Goal: Task Accomplishment & Management: Use online tool/utility

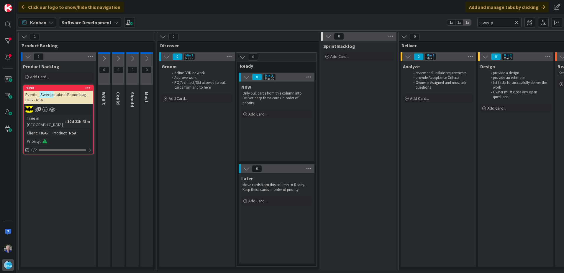
type input "sweep"
click at [11, 39] on div at bounding box center [8, 41] width 12 height 12
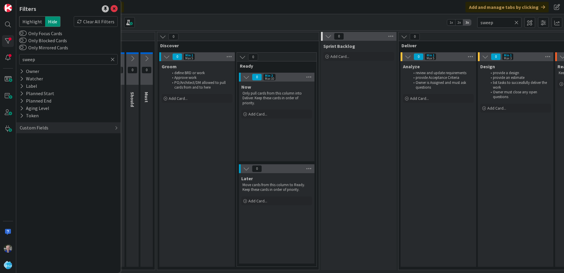
click at [113, 61] on icon at bounding box center [113, 59] width 4 height 5
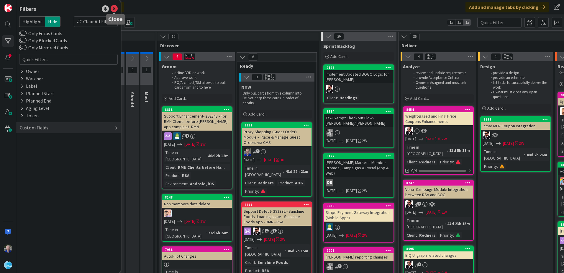
click at [113, 7] on icon at bounding box center [114, 8] width 7 height 7
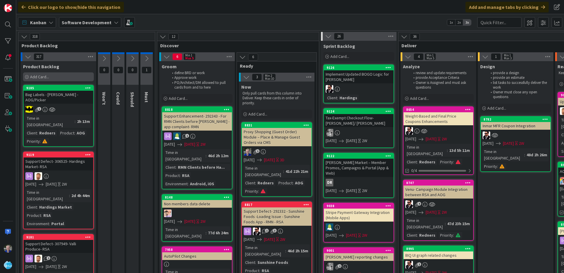
click at [39, 74] on div "Add Card..." at bounding box center [58, 76] width 71 height 9
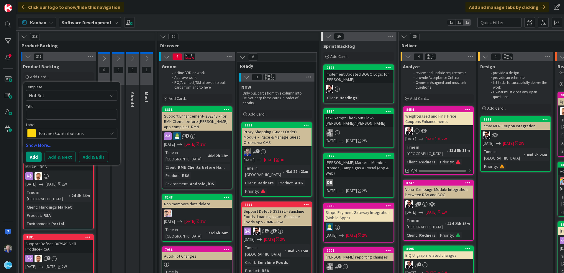
click at [97, 132] on span "Partner Contributions" at bounding box center [72, 133] width 66 height 8
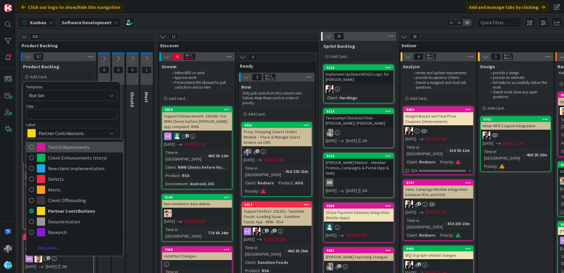
click at [31, 148] on icon at bounding box center [31, 147] width 5 height 9
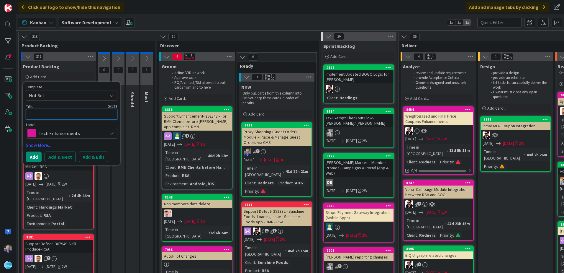
click at [39, 113] on textarea at bounding box center [71, 114] width 91 height 11
type textarea "x"
type textarea "R"
type textarea "x"
type textarea "RS"
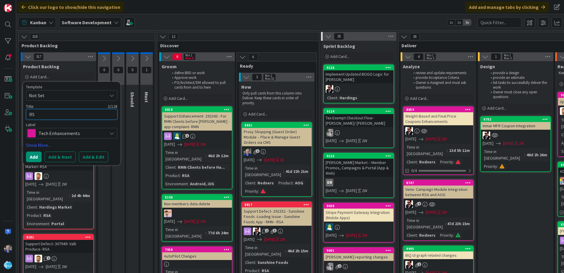
type textarea "x"
type textarea "RSA"
type textarea "x"
type textarea "RSA/"
type textarea "x"
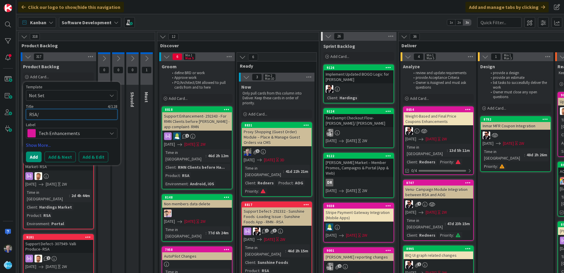
type textarea "RSA/A"
type textarea "x"
type textarea "RSA/AO"
type textarea "x"
type textarea "RSA/AOG"
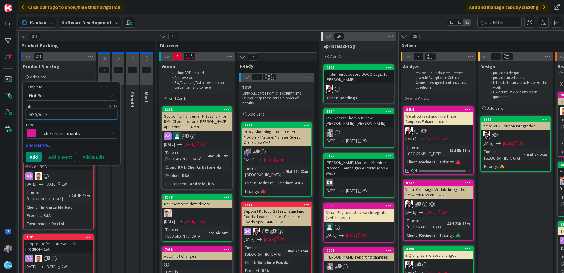
type textarea "x"
type textarea "RSA/AOG"
type textarea "x"
type textarea "RSA/AOG P"
type textarea "x"
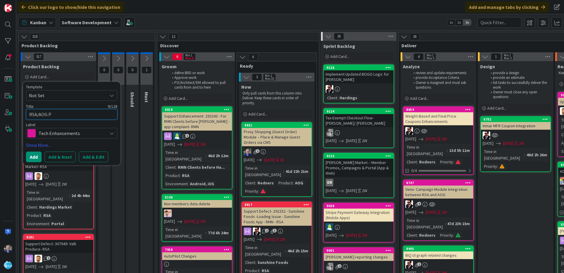
type textarea "RSA/AOG Po"
type textarea "x"
type textarea "RSA/AOG Por"
type textarea "x"
type textarea "RSA/AOG Port"
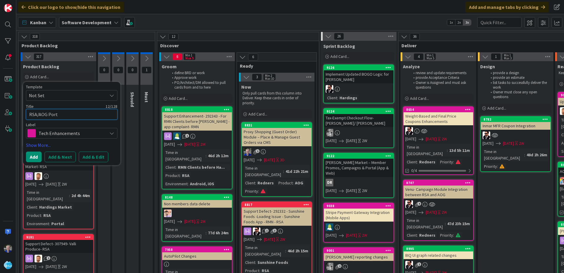
type textarea "x"
type textarea "RSA/AOG Porta"
type textarea "x"
type textarea "RSA/AOG Portal"
type textarea "x"
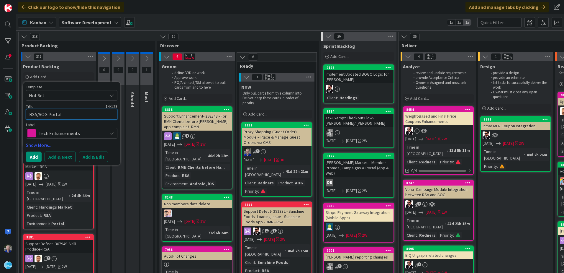
type textarea "RSA/AOG Portal"
type textarea "x"
type textarea "RSA/AOG Portal d"
type textarea "x"
type textarea "RSA/AOG Portal di"
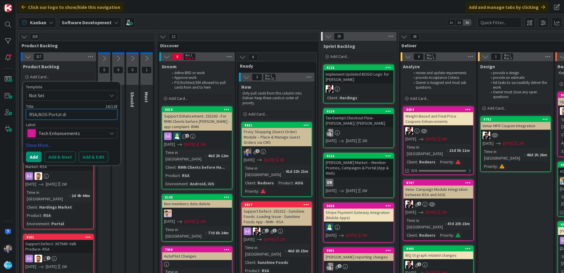
type textarea "x"
type textarea "RSA/AOG Portal dis"
type textarea "x"
type textarea "RSA/AOG Portal disa"
type textarea "x"
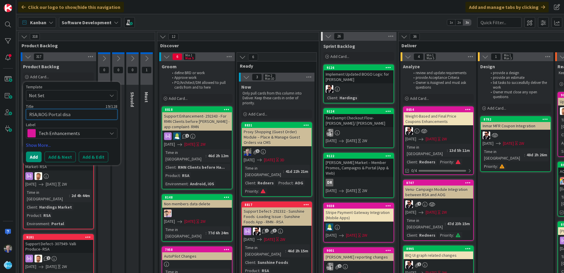
type textarea "RSA/AOG Portal disab"
type textarea "x"
type textarea "RSA/AOG Portal disabl"
type textarea "x"
type textarea "RSA/AOG Portal disable"
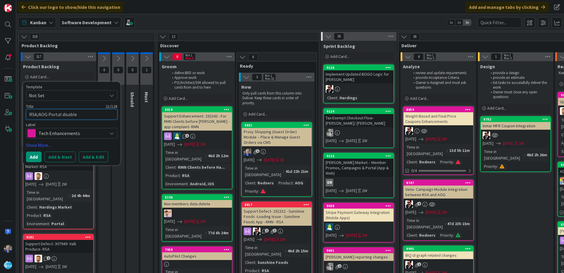
type textarea "x"
type textarea "RSA/AOG Portal disable"
type textarea "x"
type textarea "RSA/AOG Portal disable l"
type textarea "x"
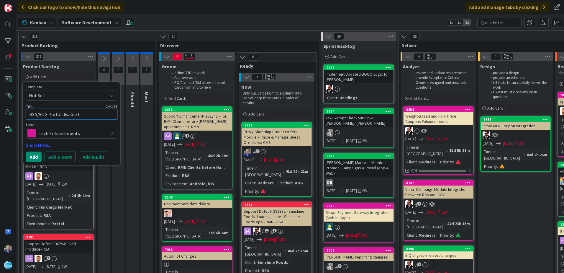
type textarea "RSA/AOG Portal disable lo"
type textarea "x"
type textarea "RSA/AOG Portal disable log"
type textarea "x"
type textarea "RSA/AOG Portal disable logi"
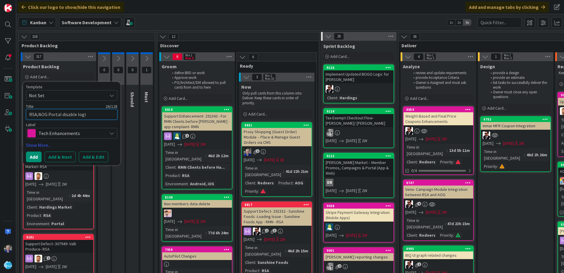
type textarea "x"
type textarea "RSA/AOG Portal disable login"
type textarea "x"
type textarea "RSA/AOG Portal disable logins"
type textarea "x"
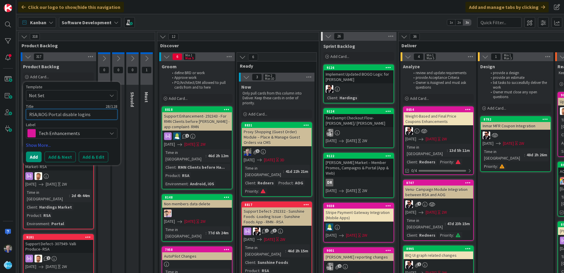
type textarea "RSA/AOG Portal disable logins"
type textarea "x"
type textarea "RSA/AOG Portal disable logins w"
type textarea "x"
type textarea "RSA/AOG Portal disable logins wi"
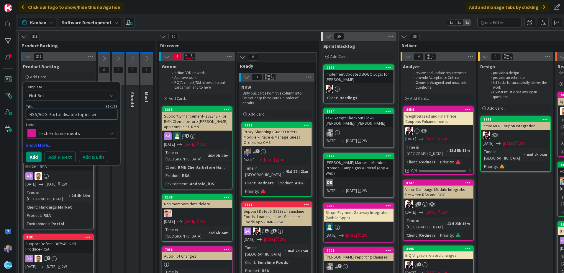
type textarea "x"
type textarea "RSA/AOG Portal disable logins wit"
type textarea "x"
type textarea "RSA/AOG Portal disable logins with"
type textarea "x"
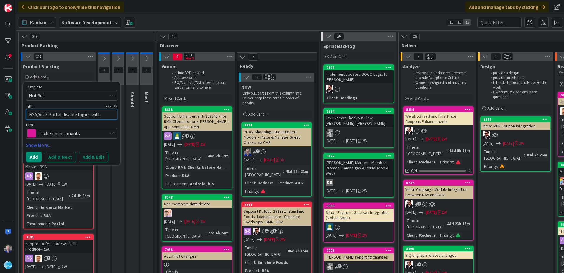
type textarea "RSA/AOG Portal disable logins with"
type textarea "x"
type textarea "RSA/AOG Portal disable logins with n"
type textarea "x"
type textarea "RSA/AOG Portal disable logins with no"
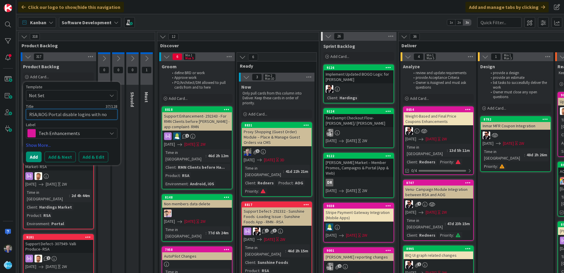
type textarea "x"
type textarea "RSA/AOG Portal disable logins with no"
type textarea "x"
type textarea "RSA/AOG Portal disable logins with no a"
type textarea "x"
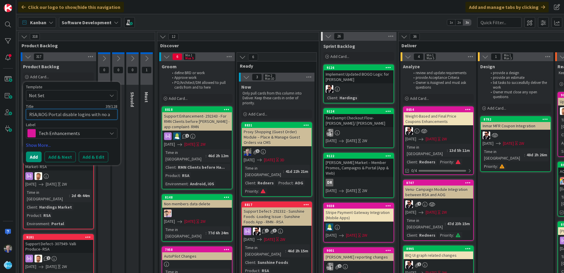
type textarea "RSA/AOG Portal disable logins with no ac"
type textarea "x"
type textarea "RSA/AOG Portal disable logins with no act"
type textarea "x"
type textarea "RSA/AOG Portal disable logins with no acti"
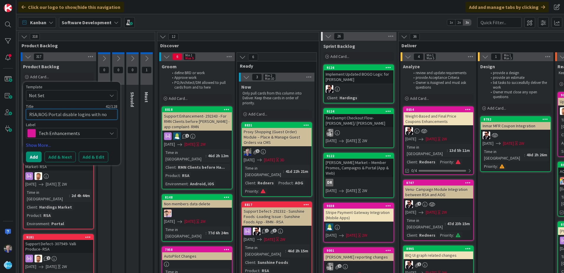
type textarea "x"
type textarea "RSA/AOG Portal disable logins with no activ"
type textarea "x"
type textarea "RSA/AOG Portal disable logins with no activi"
type textarea "x"
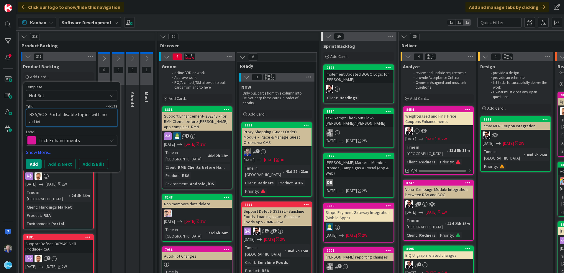
type textarea "RSA/AOG Portal disable logins with no activit"
type textarea "x"
type textarea "RSA/AOG Portal disable logins with no activity"
type textarea "x"
type textarea "RSA/AOG Portal disable logins with no activity"
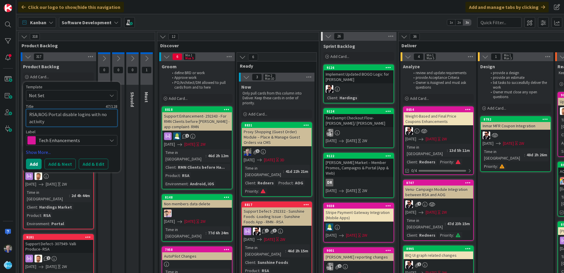
type textarea "x"
type textarea "RSA/AOG Portal disable logins with no activity f"
type textarea "x"
type textarea "RSA/AOG Portal disable logins with no activity fo"
type textarea "x"
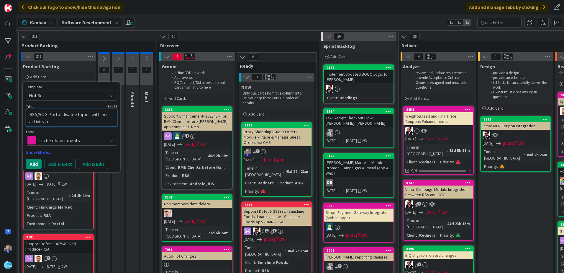
type textarea "RSA/AOG Portal disable logins with no activity for"
type textarea "x"
type textarea "RSA/AOG Portal disable logins with no activity for"
type textarea "x"
type textarea "RSA/AOG Portal disable logins with no activity for 6"
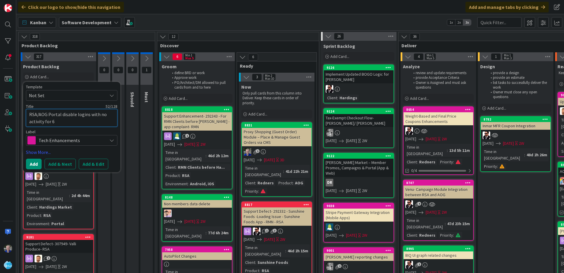
type textarea "x"
type textarea "RSA/AOG Portal disable logins with no activity for 60"
type textarea "x"
type textarea "RSA/AOG Portal disable logins with no activity for 60"
type textarea "x"
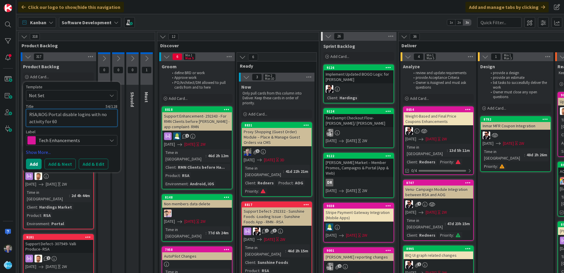
type textarea "RSA/AOG Portal disable logins with no activity for 60 d"
type textarea "x"
type textarea "RSA/AOG Portal disable logins with no activity for 60 da"
type textarea "x"
type textarea "RSA/AOG Portal disable logins with no activity for 60 day"
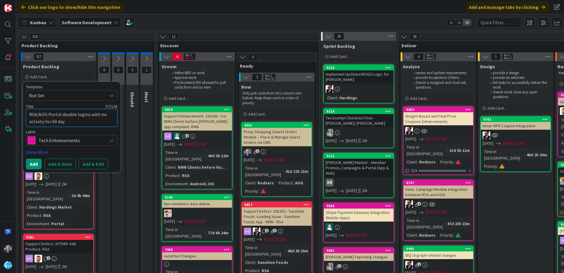
type textarea "x"
type textarea "RSA/AOG Portal disable logins with no activity for 60 days"
drag, startPoint x: 60, startPoint y: 114, endPoint x: 74, endPoint y: 115, distance: 13.9
click at [74, 115] on textarea "RSA/AOG Portal disable logins with no activity for 60 days" at bounding box center [71, 118] width 91 height 18
type textarea "x"
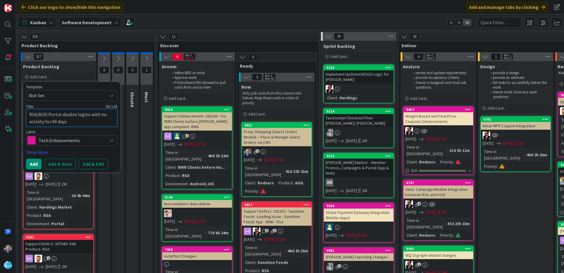
type textarea "RSA/AOG Portal logins with no activity for 60 days"
type textarea "x"
type textarea "RSA/AOG Portal logins with no activity for 60 days"
type textarea "x"
type textarea "RSA/AOG Portal logins 6with no activity for 60 days"
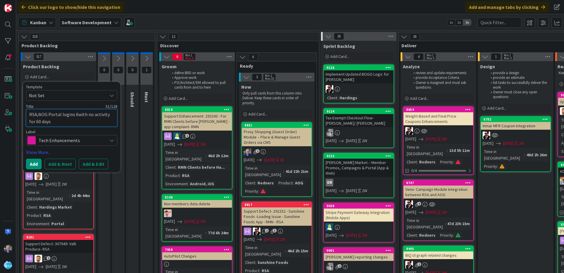
type textarea "x"
type textarea "RSA/AOG Portal logins 60with no activity for 60 days"
type textarea "x"
type textarea "RSA/AOG Portal logins 60 with no activity for 60 days"
type textarea "x"
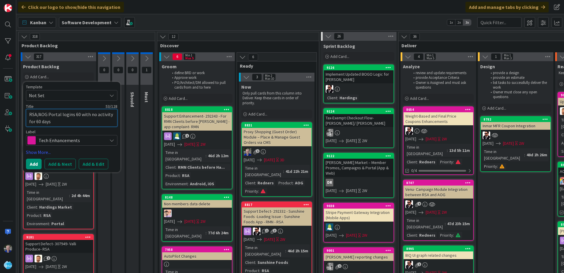
type textarea "RSA/AOG Portal logins 60 dwith no activity for 60 days"
type textarea "x"
type textarea "RSA/AOG Portal logins 60 dawith no activity for 60 days"
type textarea "x"
type textarea "RSA/AOG Portal logins 60 daywith no activity for 60 days"
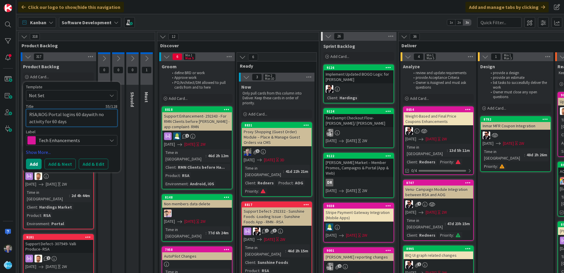
type textarea "x"
type textarea "RSA/AOG Portal logins 60 day with no activity for 60 days"
type textarea "x"
type textarea "RSA/AOG Portal logins 60 day iwith no activity for 60 days"
type textarea "x"
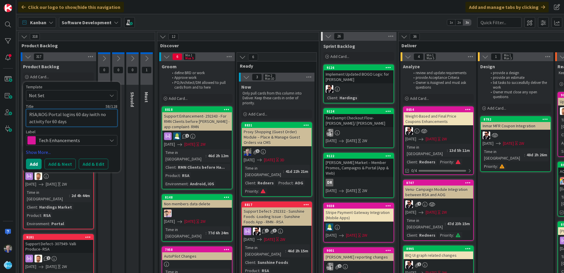
type textarea "RSA/AOG Portal logins 60 day inwith no activity for 60 days"
type textarea "x"
type textarea "RSA/AOG Portal logins 60 day inawith no activity for 60 days"
type textarea "x"
type textarea "RSA/AOG Portal logins 60 day inacwith no activity for 60 days"
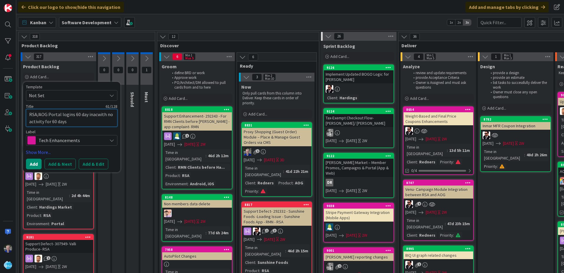
type textarea "x"
type textarea "RSA/AOG Portal logins 60 day inactwith no activity for 60 days"
type textarea "x"
type textarea "RSA/AOG Portal logins 60 day inactiwith no activity for 60 days"
type textarea "x"
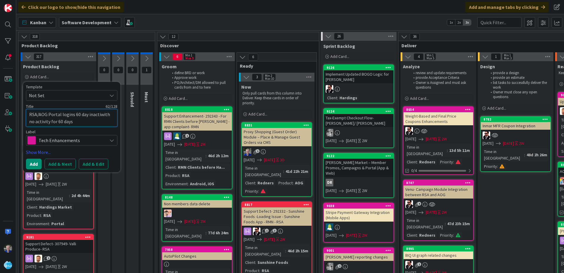
type textarea "RSA/AOG Portal logins 60 day inactivwith no activity for 60 days"
type textarea "x"
type textarea "RSA/AOG Portal logins 60 day inactivewith no activity for 60 days"
type textarea "x"
type textarea "RSA/AOG Portal logins 60 day inactive"
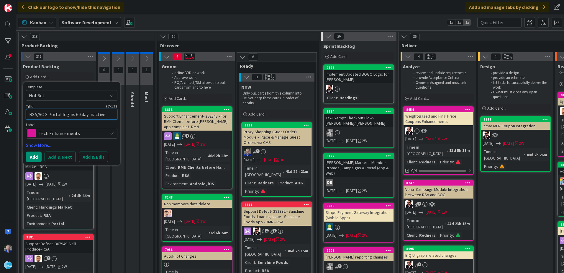
type textarea "x"
type textarea "RSA/AOG Portal logins 60 day inactiv"
type textarea "x"
type textarea "RSA/AOG Portal logins 60 day inactivi"
type textarea "x"
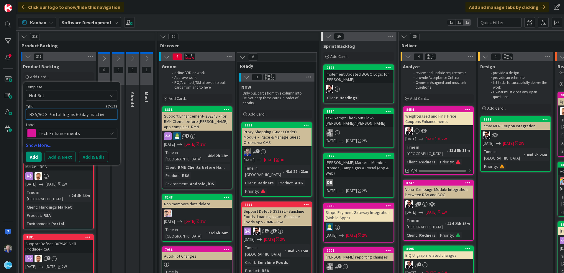
type textarea "RSA/AOG Portal logins 60 day inactivit"
type textarea "x"
type textarea "RSA/AOG Portal logins 60 day inactivity"
type textarea "x"
type textarea "RSA/AOG Portal logins 60 day inactivit"
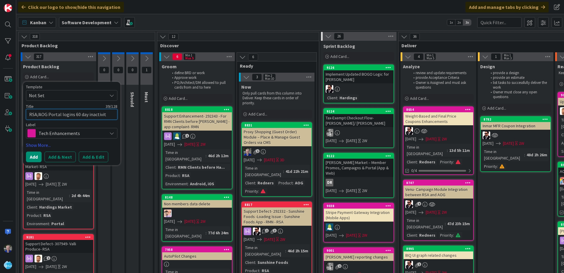
type textarea "x"
type textarea "RSA/AOG Portal logins 60 day inactivi"
type textarea "x"
type textarea "RSA/AOG Portal logins 60 day inactiv"
type textarea "x"
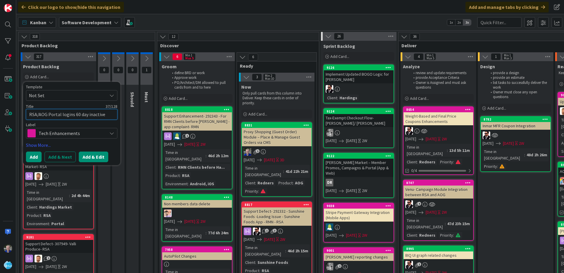
type textarea "RSA/AOG Portal logins 60 day inactive"
click at [90, 156] on button "Add & Edit" at bounding box center [94, 156] width 30 height 11
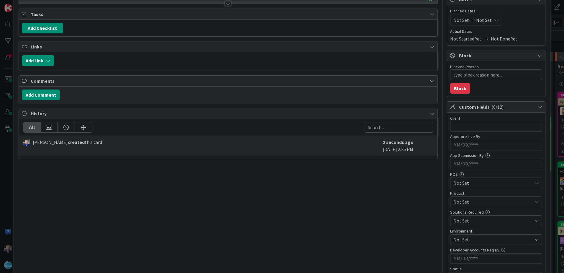
scroll to position [89, 0]
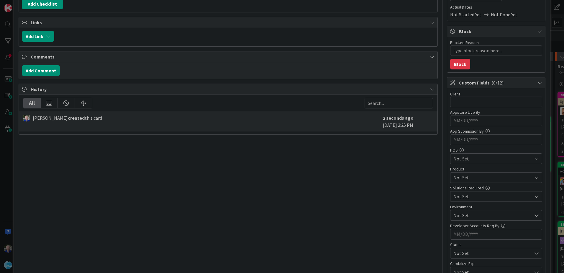
click at [469, 175] on span "Not Set" at bounding box center [493, 177] width 78 height 7
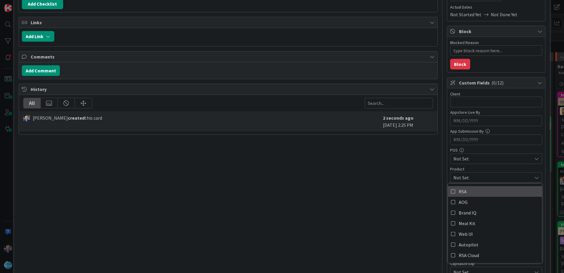
click at [451, 191] on icon at bounding box center [453, 191] width 5 height 9
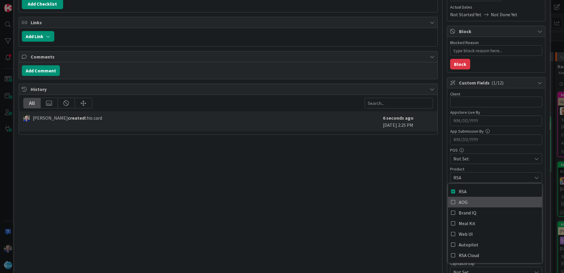
click at [451, 200] on icon at bounding box center [453, 201] width 5 height 9
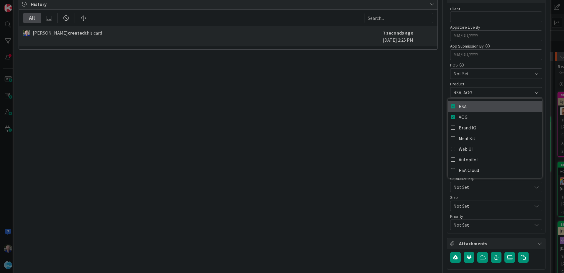
scroll to position [177, 0]
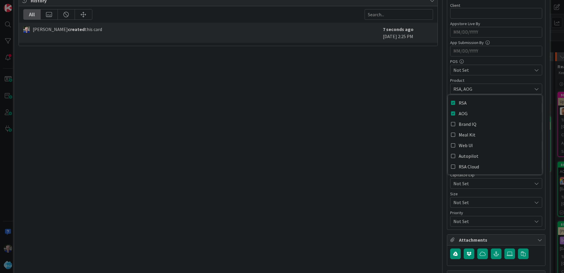
click at [413, 139] on div "Title 37 / 128 RSA/AOG Portal logins 60 day inactive Description [PERSON_NAME] …" at bounding box center [228, 71] width 419 height 451
click at [454, 222] on span "Not Set" at bounding box center [492, 221] width 76 height 8
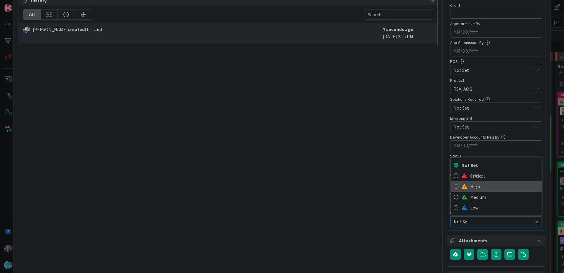
click at [454, 187] on icon at bounding box center [456, 186] width 5 height 9
type textarea "x"
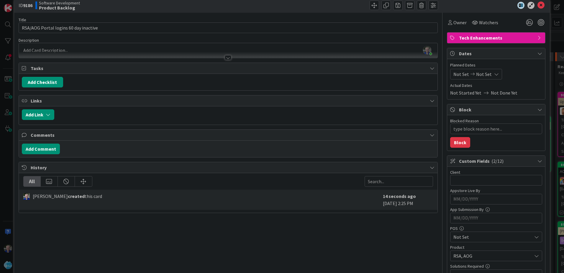
scroll to position [0, 0]
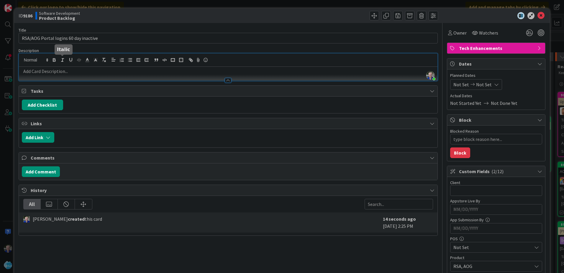
click at [63, 60] on div "[PERSON_NAME] just joined" at bounding box center [228, 66] width 419 height 27
click at [59, 73] on p at bounding box center [228, 71] width 413 height 7
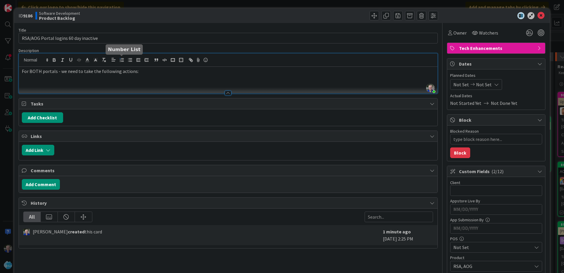
click at [122, 61] on icon "button" at bounding box center [121, 59] width 5 height 5
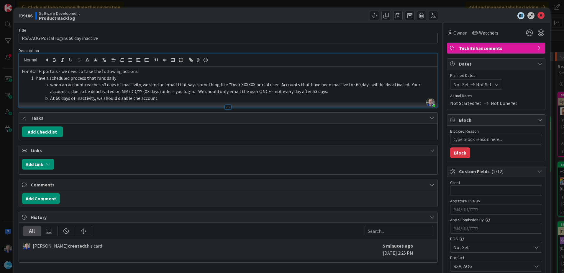
click at [159, 99] on li "At 60 days of inactivity, we should disable the account." at bounding box center [232, 98] width 406 height 7
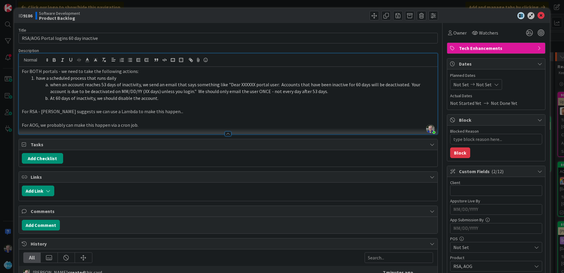
click at [315, 91] on li "when an account reaches 53 days of inactivity, we send an email that says somet…" at bounding box center [232, 87] width 406 height 13
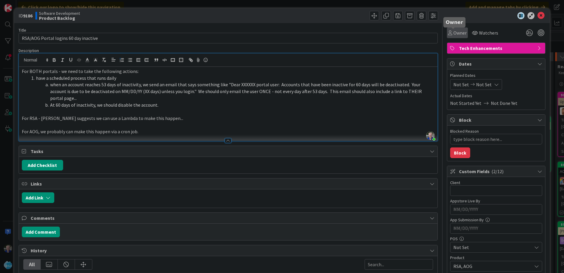
click at [457, 33] on span "Owner" at bounding box center [460, 32] width 13 height 7
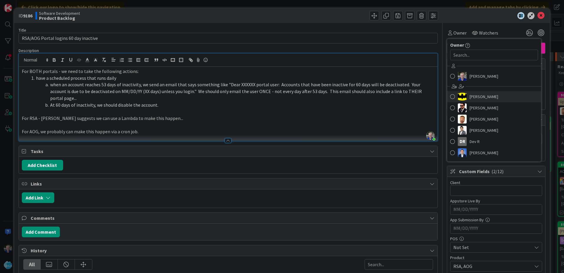
click at [450, 97] on span at bounding box center [452, 96] width 5 height 9
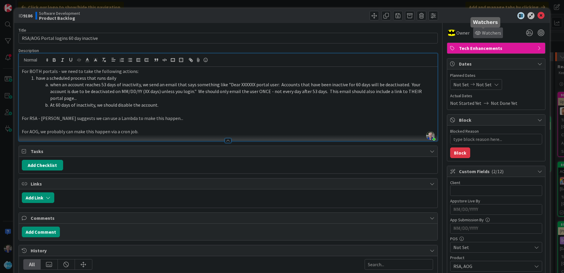
click at [476, 31] on icon at bounding box center [478, 32] width 6 height 5
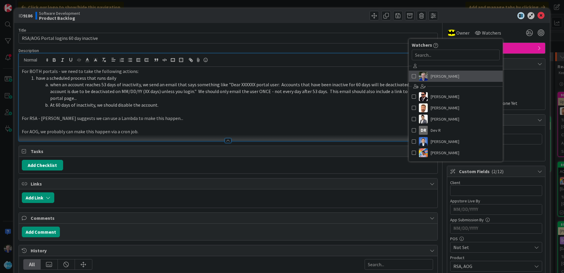
drag, startPoint x: 408, startPoint y: 75, endPoint x: 422, endPoint y: 69, distance: 14.8
click at [412, 75] on span at bounding box center [414, 76] width 4 height 9
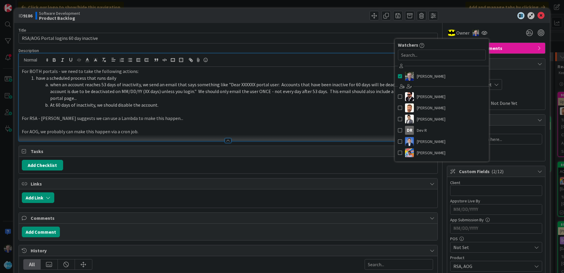
click at [482, 17] on div at bounding box center [493, 15] width 104 height 7
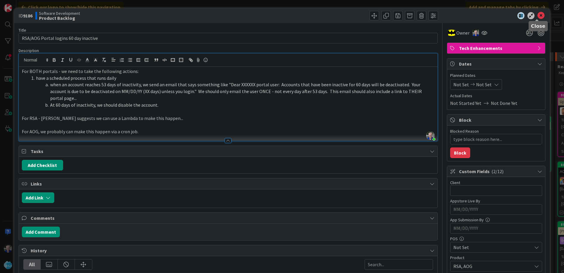
click at [538, 14] on icon at bounding box center [541, 15] width 7 height 7
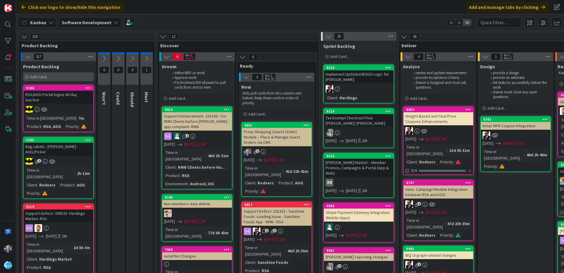
click at [38, 77] on span "Add Card..." at bounding box center [39, 76] width 19 height 5
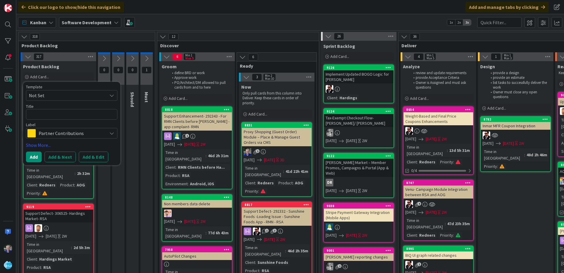
click at [70, 131] on span "Partner Contributions" at bounding box center [72, 133] width 66 height 8
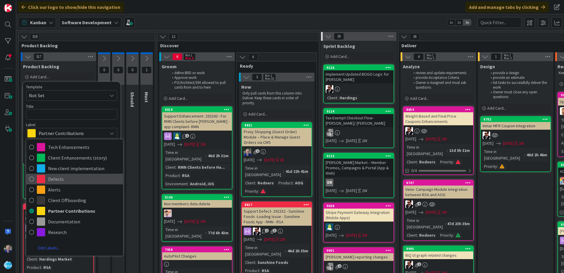
click at [31, 177] on icon at bounding box center [31, 178] width 5 height 9
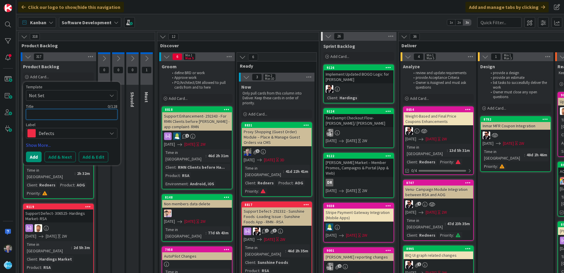
click at [45, 113] on textarea at bounding box center [71, 114] width 91 height 11
type textarea "x"
type textarea "B"
type textarea "x"
type textarea "Bu"
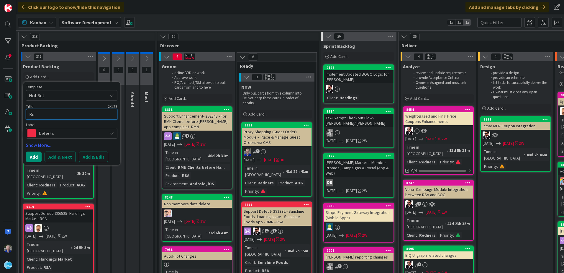
type textarea "x"
type textarea "But"
type textarea "x"
type textarea "Butt"
type textarea "x"
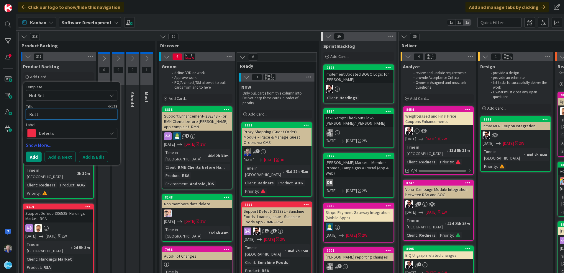
type textarea "Butto"
type textarea "x"
type textarea "Button"
type textarea "x"
type textarea "Butto"
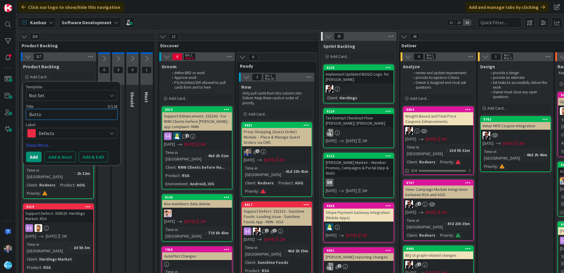
type textarea "x"
type textarea "Butt"
type textarea "x"
type textarea "But"
type textarea "x"
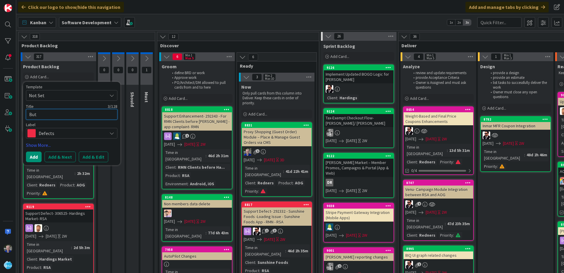
type textarea "Bu"
type textarea "x"
type textarea "B"
type textarea "x"
type textarea "C"
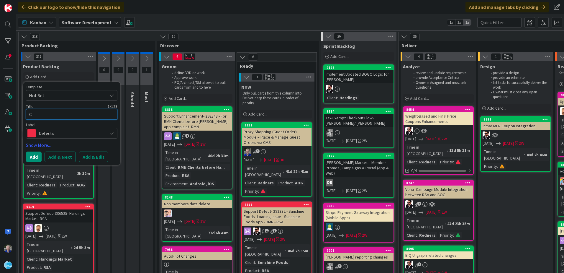
type textarea "x"
type textarea "Ca"
click at [73, 116] on textarea "Campaigns - Buton" at bounding box center [71, 114] width 91 height 11
click at [61, 115] on textarea "Campaigns - Buton" at bounding box center [71, 114] width 91 height 11
click at [88, 158] on button "Add & Edit" at bounding box center [94, 156] width 30 height 11
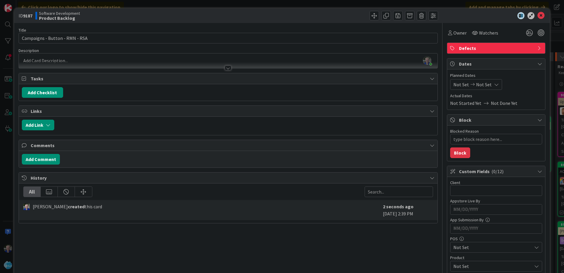
click at [465, 265] on span "Not Set" at bounding box center [493, 265] width 78 height 7
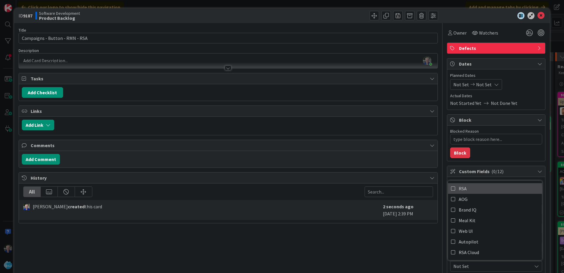
click at [451, 189] on icon at bounding box center [453, 188] width 5 height 9
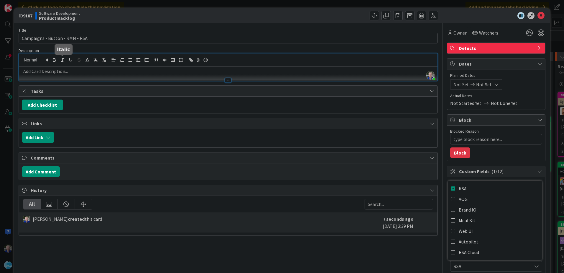
click at [63, 59] on div "[PERSON_NAME] just joined" at bounding box center [228, 66] width 419 height 27
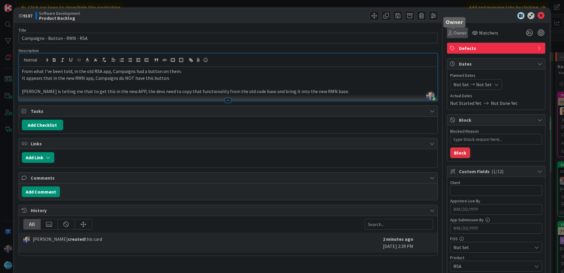
click at [454, 33] on span "Owner" at bounding box center [460, 32] width 13 height 7
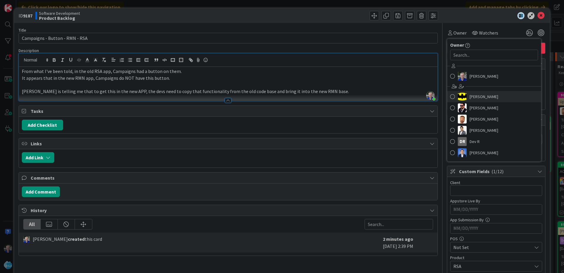
click at [450, 95] on span at bounding box center [452, 96] width 5 height 9
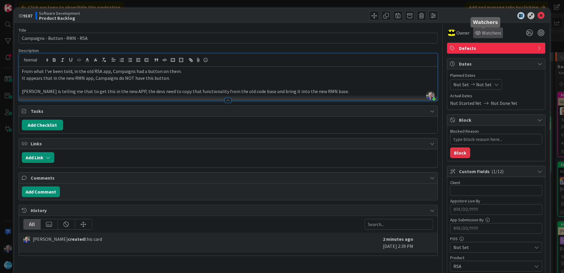
click at [482, 30] on span "Watchers" at bounding box center [491, 32] width 19 height 7
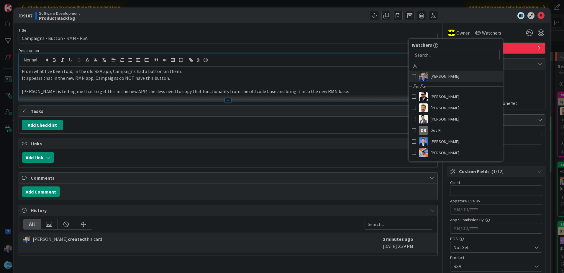
click at [412, 76] on span at bounding box center [414, 76] width 4 height 9
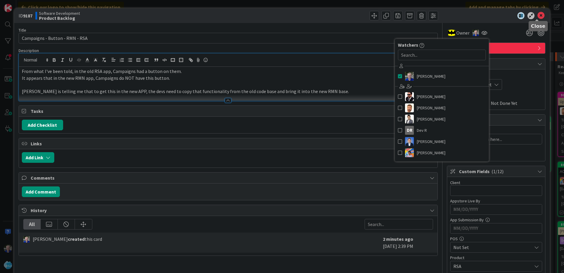
click at [538, 13] on icon at bounding box center [541, 15] width 7 height 7
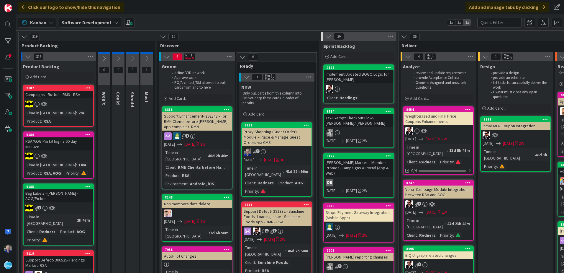
click at [88, 86] on icon at bounding box center [88, 88] width 6 height 4
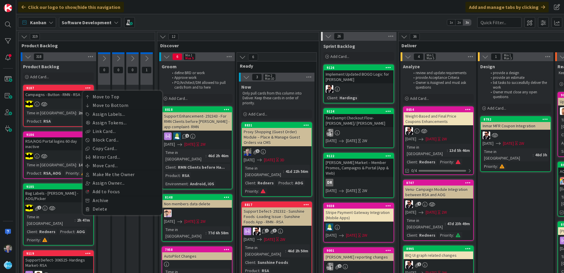
click at [57, 91] on div "Campaigns - Button - RMN - RSA" at bounding box center [59, 95] width 70 height 8
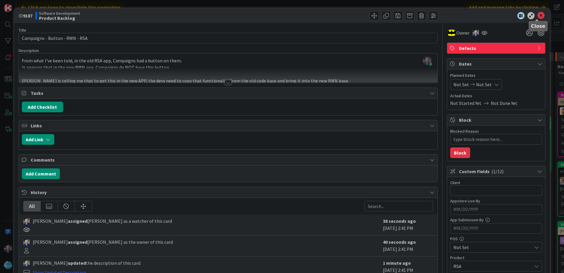
click at [539, 16] on icon at bounding box center [541, 15] width 7 height 7
